Goal: Information Seeking & Learning: Learn about a topic

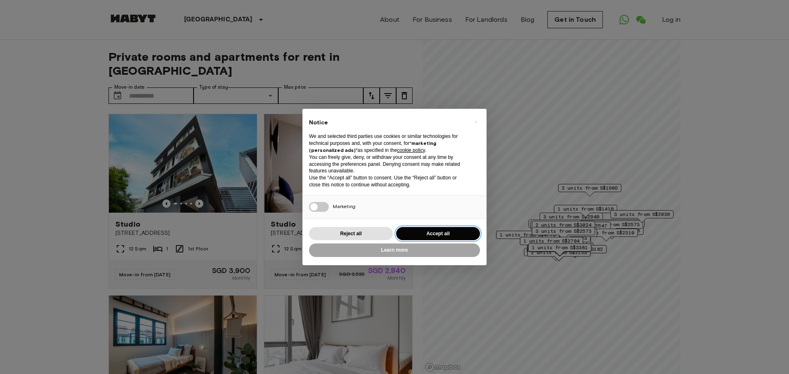
click at [438, 233] on button "Accept all" at bounding box center [438, 234] width 84 height 14
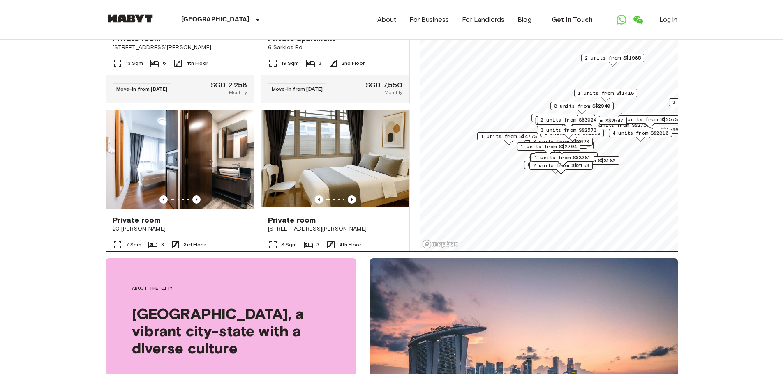
scroll to position [3736, 0]
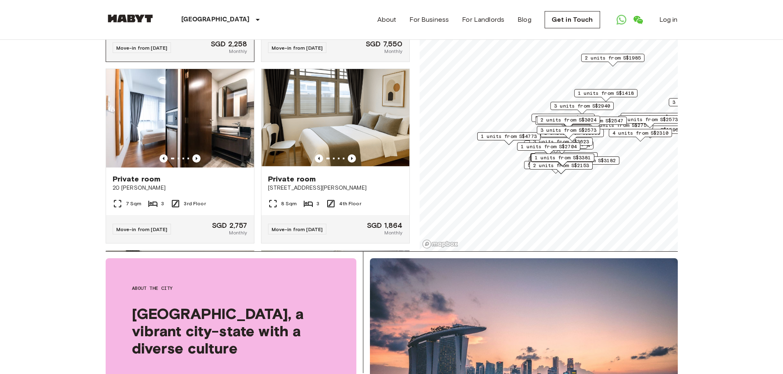
click at [182, 17] on div "Private room [STREET_ADDRESS][PERSON_NAME]" at bounding box center [180, 1] width 148 height 31
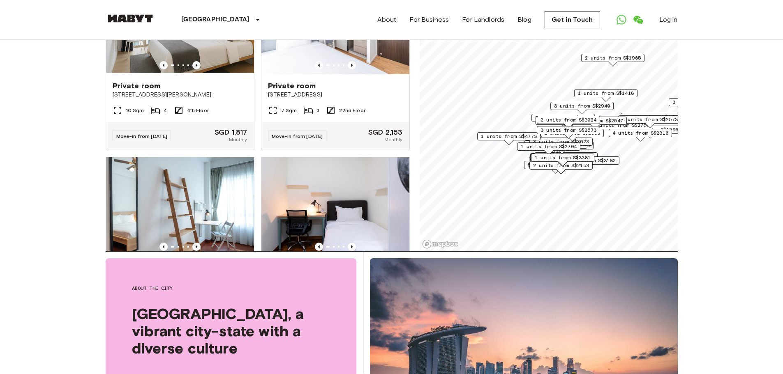
scroll to position [4557, 0]
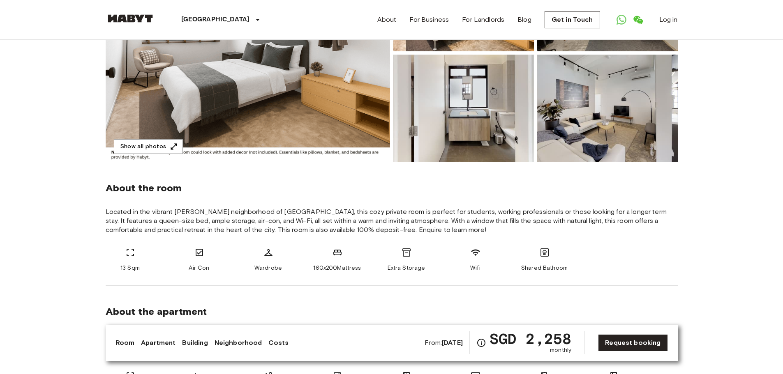
scroll to position [164, 0]
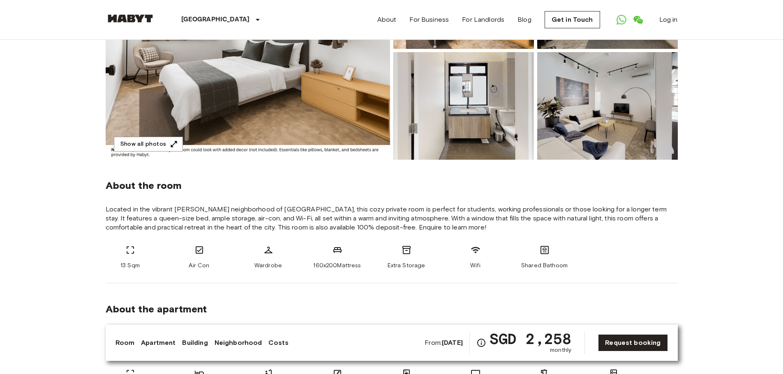
click at [510, 143] on img at bounding box center [463, 106] width 141 height 108
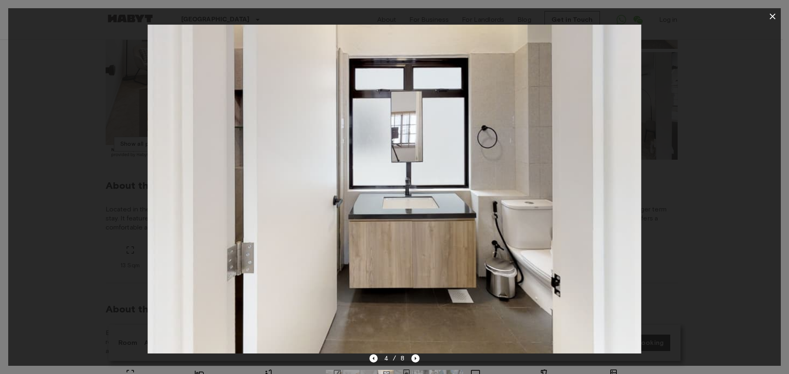
click at [559, 202] on img at bounding box center [393, 189] width 493 height 329
click at [414, 359] on icon "Next image" at bounding box center [415, 359] width 8 height 8
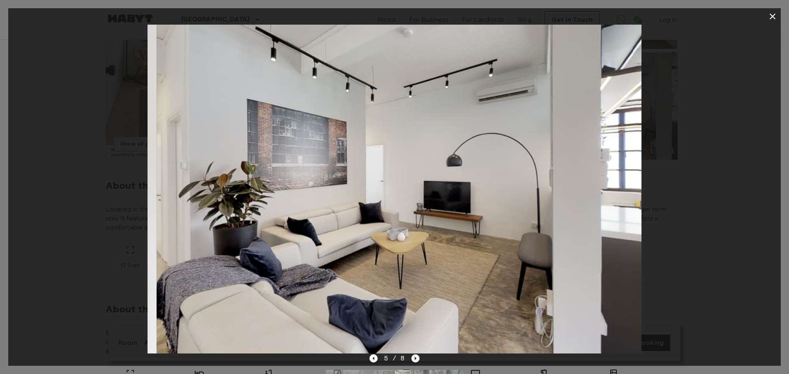
click at [414, 359] on icon "Next image" at bounding box center [415, 359] width 8 height 8
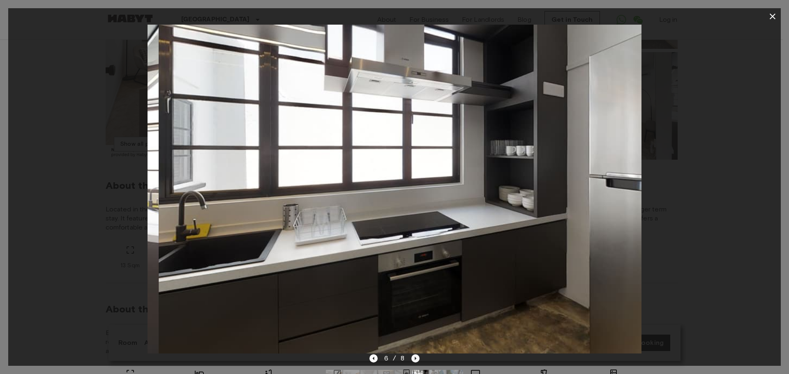
click at [414, 359] on icon "Next image" at bounding box center [415, 359] width 8 height 8
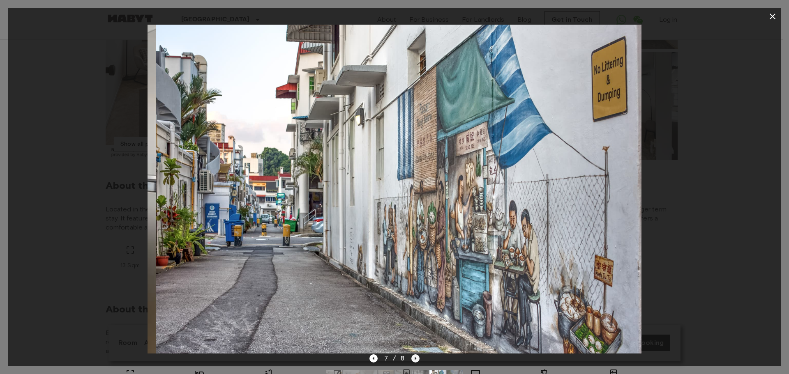
click at [414, 359] on icon "Next image" at bounding box center [415, 359] width 8 height 8
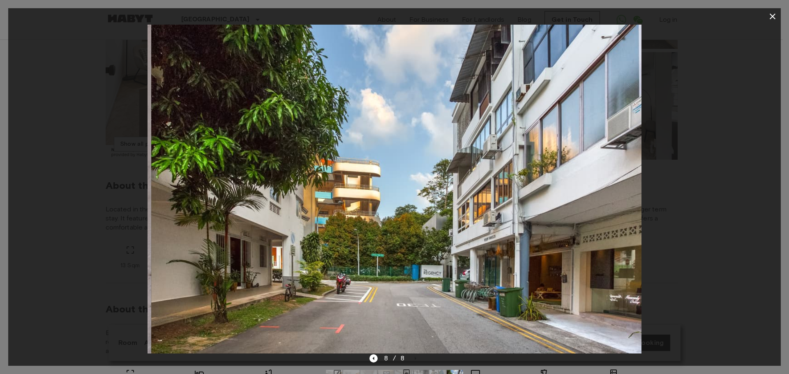
click at [415, 359] on div "8 / 8" at bounding box center [394, 359] width 51 height 10
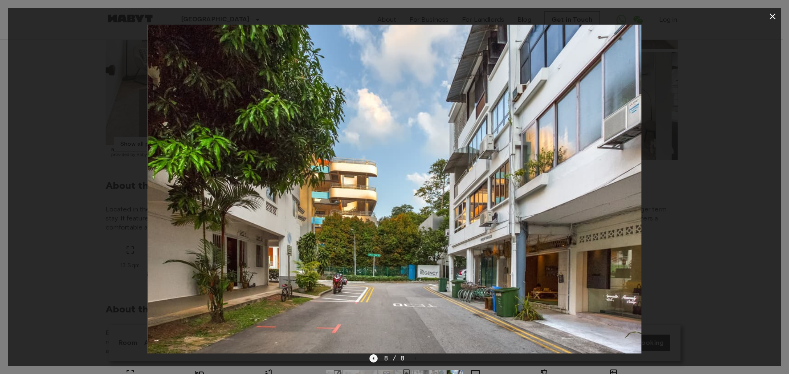
click at [376, 358] on icon "Previous image" at bounding box center [373, 359] width 8 height 8
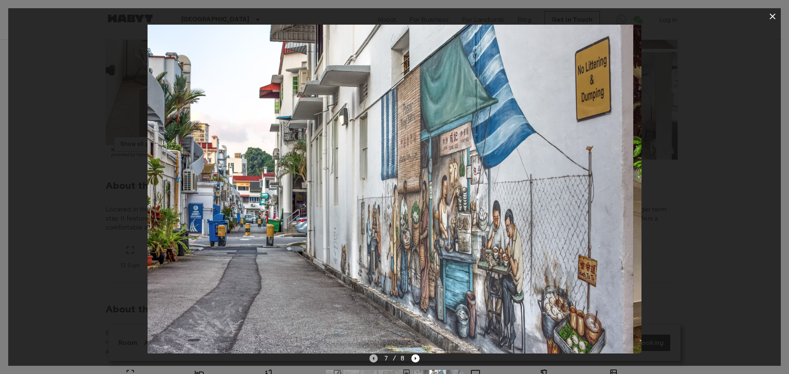
click at [376, 358] on icon "Previous image" at bounding box center [373, 359] width 8 height 8
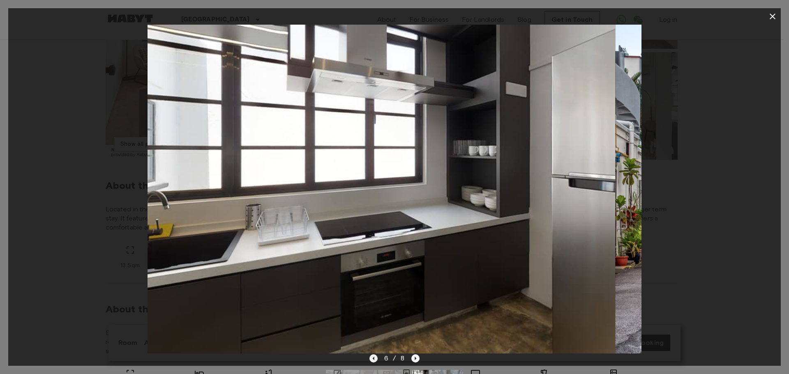
click at [376, 358] on icon "Previous image" at bounding box center [373, 359] width 8 height 8
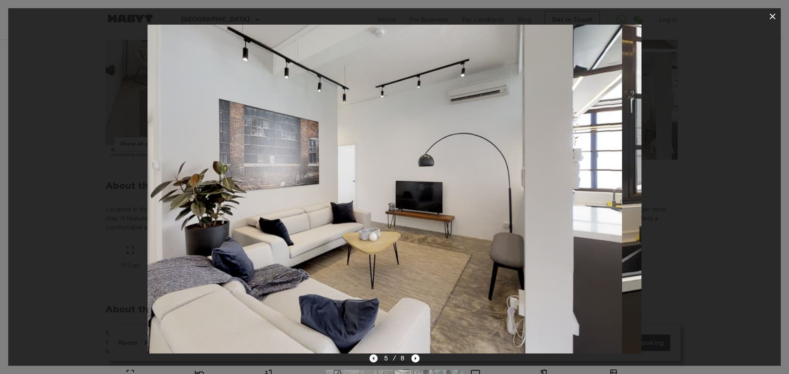
click at [376, 358] on icon "Previous image" at bounding box center [373, 359] width 8 height 8
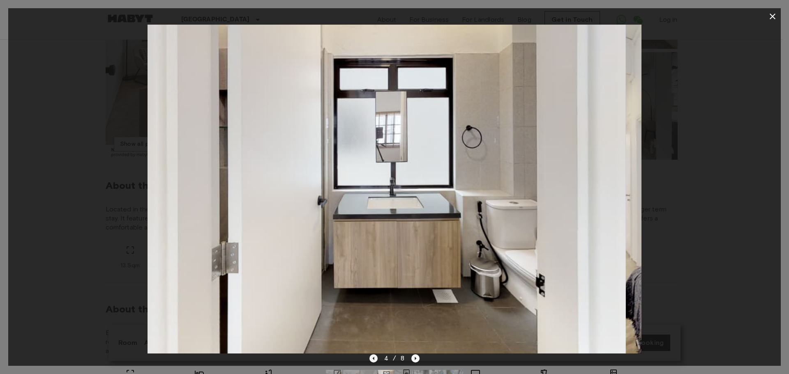
click at [376, 358] on icon "Previous image" at bounding box center [373, 359] width 8 height 8
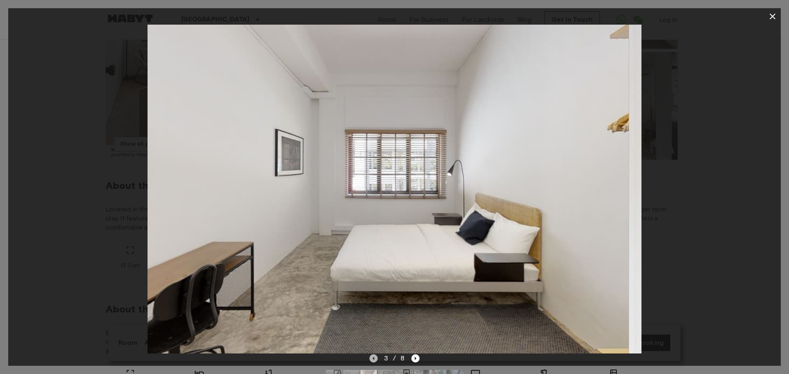
click at [376, 358] on icon "Previous image" at bounding box center [373, 359] width 8 height 8
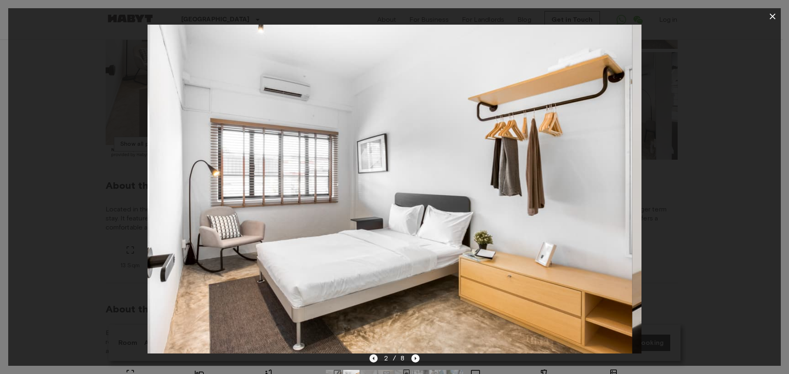
click at [376, 358] on icon "Previous image" at bounding box center [373, 359] width 8 height 8
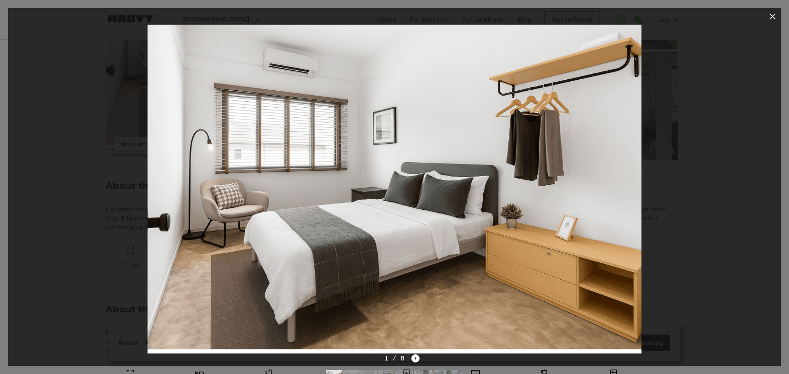
click at [772, 16] on icon "button" at bounding box center [772, 17] width 10 height 10
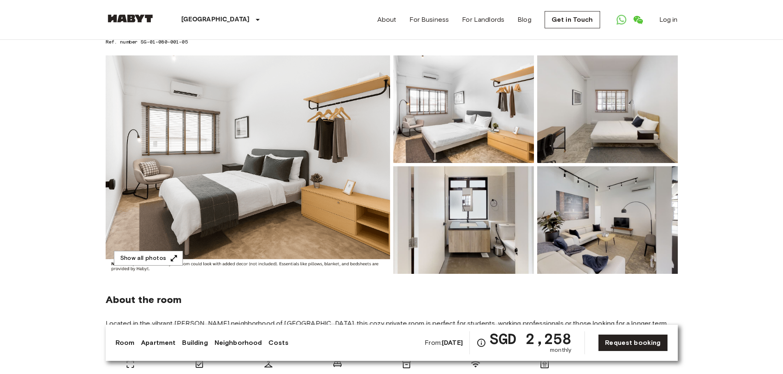
scroll to position [41, 0]
